Goal: Information Seeking & Learning: Learn about a topic

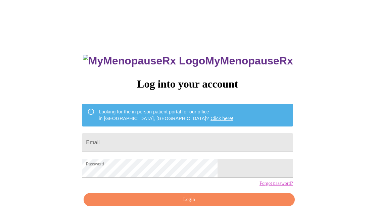
click at [220, 142] on input "Email" at bounding box center [187, 142] width 211 height 19
type input "[EMAIL_ADDRESS][DOMAIN_NAME]"
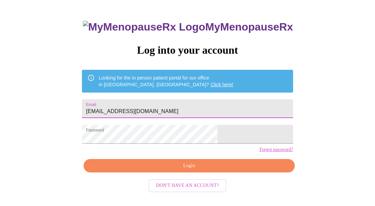
scroll to position [35, 0]
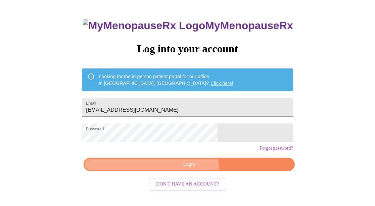
click at [174, 172] on button "Login" at bounding box center [189, 165] width 211 height 14
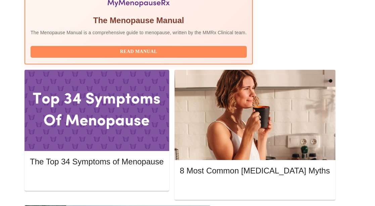
scroll to position [270, 0]
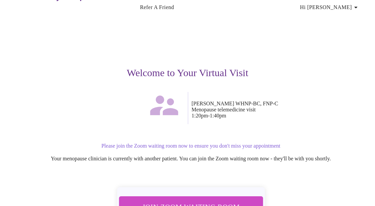
scroll to position [76, 0]
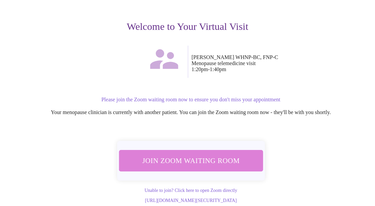
click at [207, 155] on span "Join Zoom Waiting Room" at bounding box center [191, 161] width 126 height 12
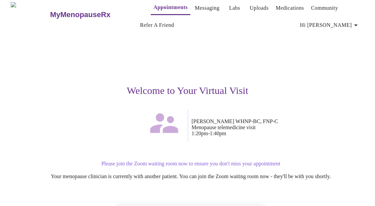
scroll to position [0, 0]
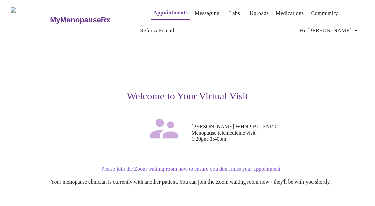
click at [229, 9] on link "Labs" at bounding box center [234, 13] width 11 height 9
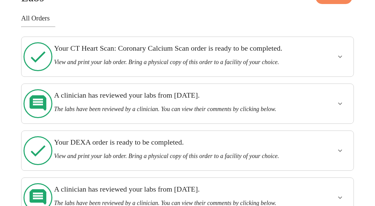
scroll to position [52, 0]
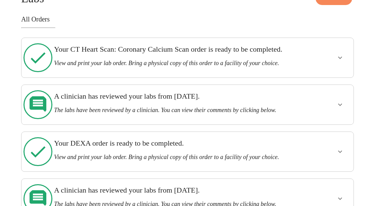
click at [249, 114] on h3 "The labs have been reviewed by a clinician. You can view their comments by clic…" at bounding box center [171, 110] width 234 height 7
click at [334, 110] on div at bounding box center [324, 105] width 54 height 34
click at [344, 109] on icon "show more" at bounding box center [340, 105] width 8 height 8
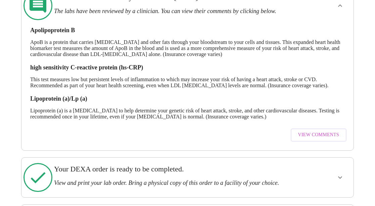
scroll to position [153, 0]
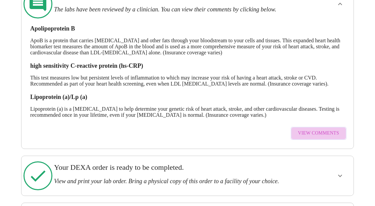
click at [327, 138] on span "View Comments" at bounding box center [318, 133] width 41 height 8
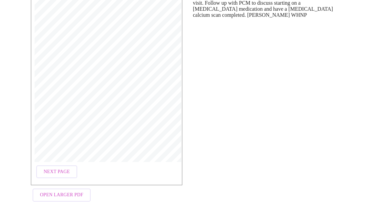
scroll to position [114, 0]
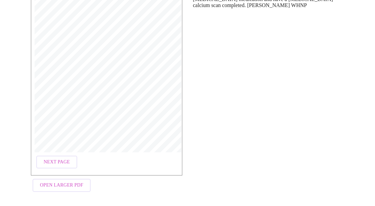
click at [60, 156] on button "Next Page" at bounding box center [56, 162] width 41 height 13
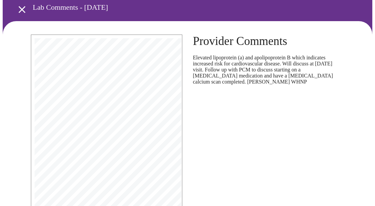
scroll to position [13, 0]
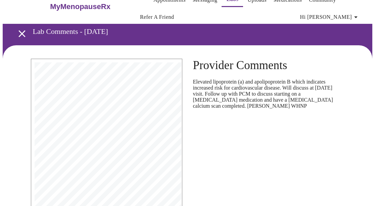
click at [21, 30] on icon "open drawer" at bounding box center [21, 33] width 7 height 7
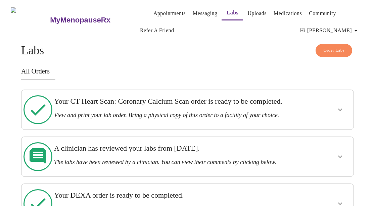
click at [160, 13] on link "Appointments" at bounding box center [170, 13] width 32 height 9
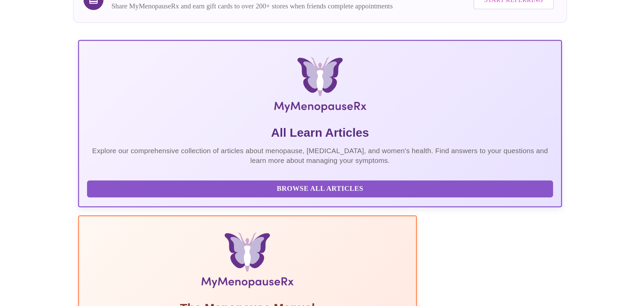
scroll to position [101, 0]
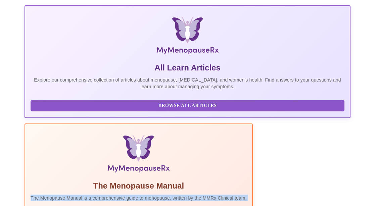
drag, startPoint x: 271, startPoint y: 78, endPoint x: 133, endPoint y: 70, distance: 138.7
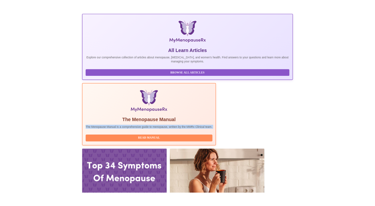
scroll to position [0, 0]
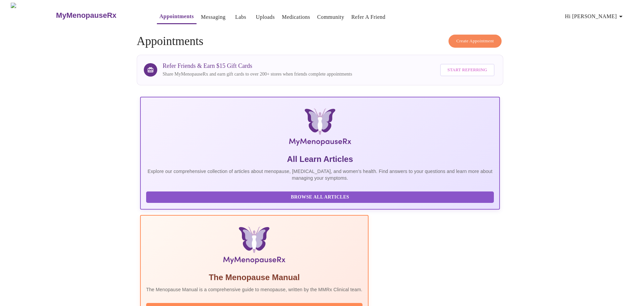
click at [279, 19] on button "Medications" at bounding box center [296, 16] width 34 height 13
click at [285, 12] on link "Medications" at bounding box center [296, 16] width 28 height 9
